Goal: Information Seeking & Learning: Check status

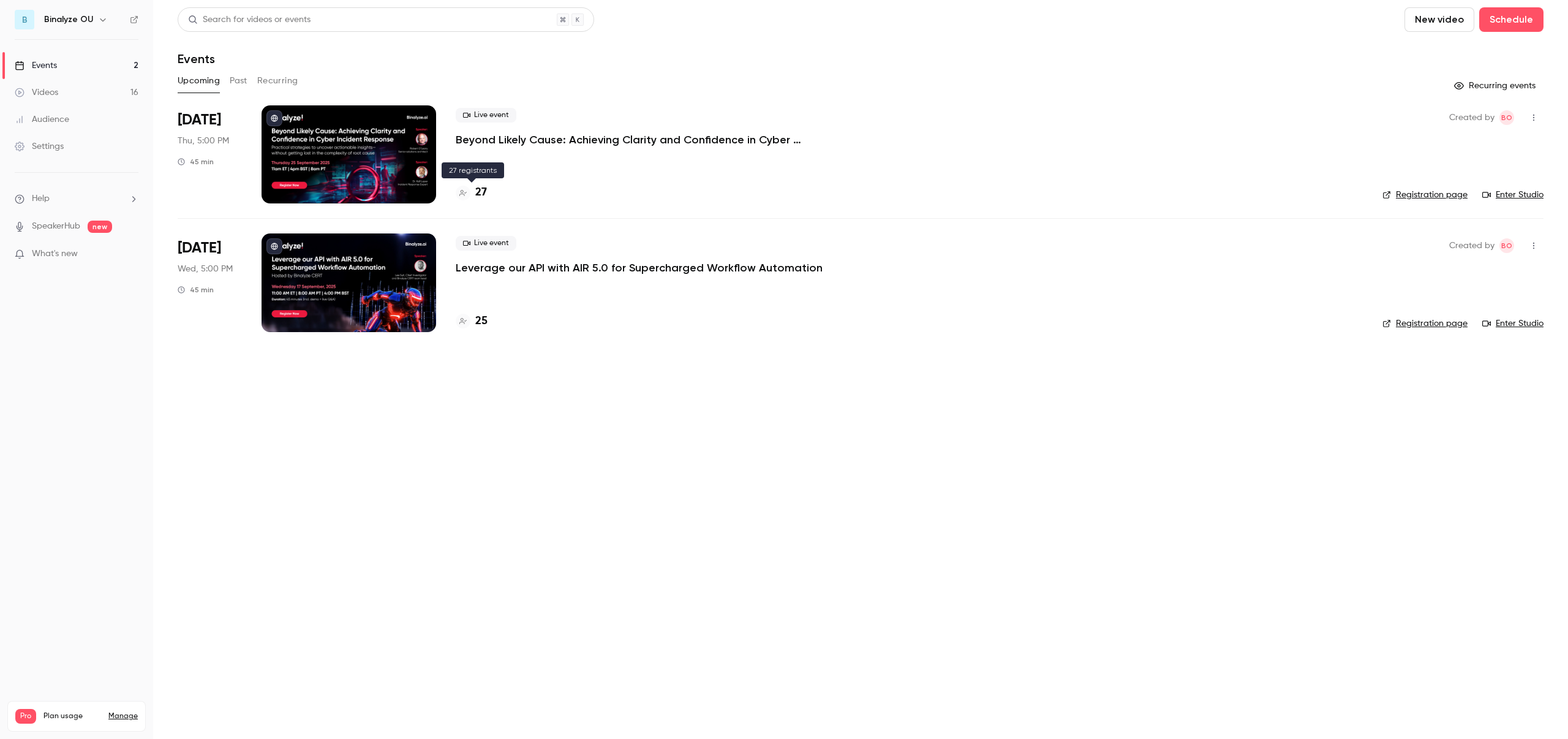
click at [481, 189] on h4 "27" at bounding box center [481, 192] width 12 height 16
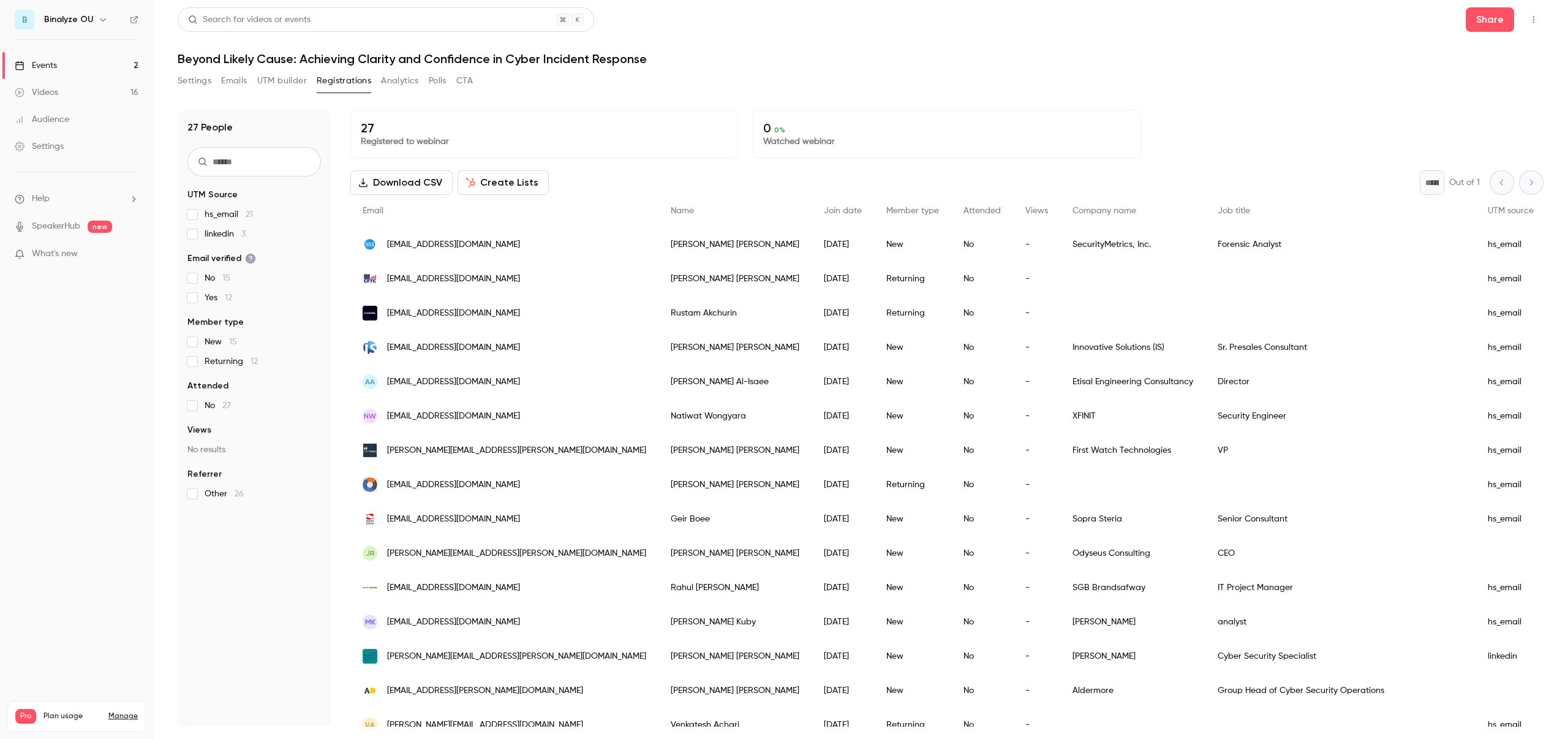
click at [55, 63] on div "Events" at bounding box center [35, 66] width 42 height 13
